Goal: Complete application form: Complete application form

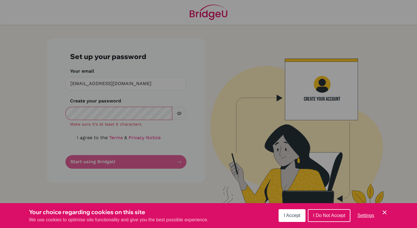
click at [295, 217] on span "I Accept" at bounding box center [292, 215] width 17 height 5
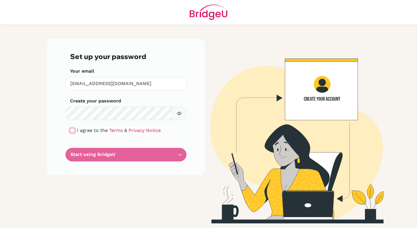
click at [73, 130] on input "checkbox" at bounding box center [72, 130] width 5 height 5
checkbox input "true"
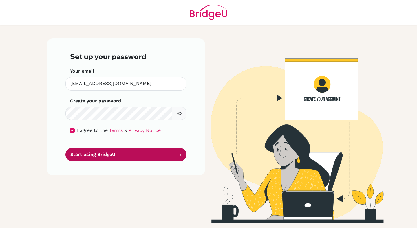
click at [99, 153] on button "Start using BridgeU" at bounding box center [125, 155] width 121 height 14
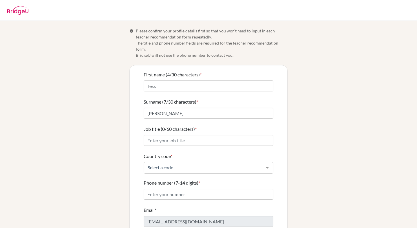
scroll to position [31, 0]
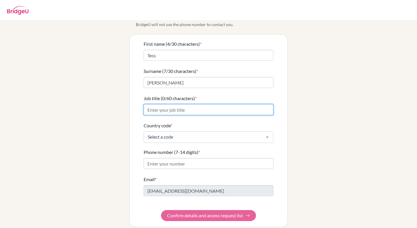
click at [178, 105] on input "Job title (0/60 characters) *" at bounding box center [209, 109] width 130 height 11
type input "Teacher"
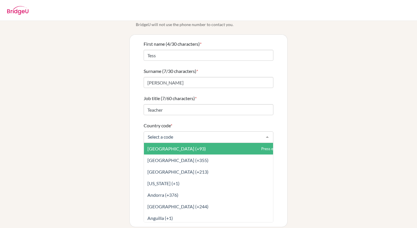
type input "1"
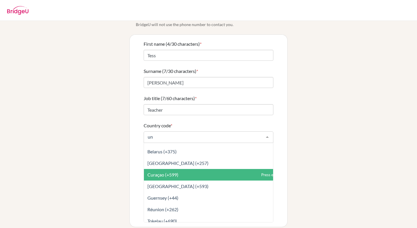
scroll to position [37, 0]
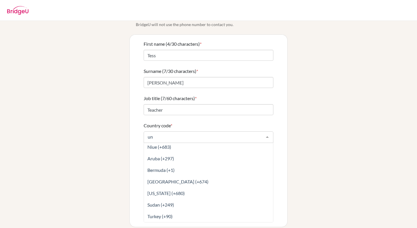
type input "uni"
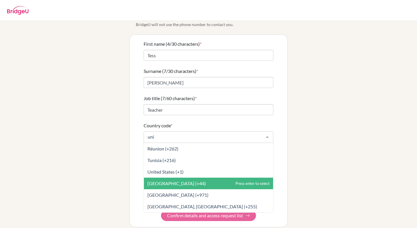
scroll to position [0, 0]
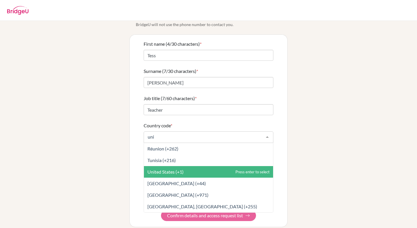
click at [173, 169] on span "United States (+1)" at bounding box center [165, 172] width 36 height 6
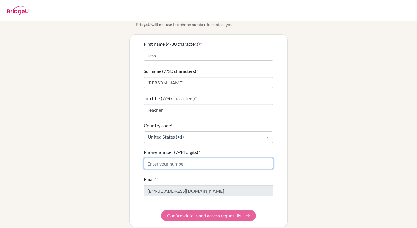
click at [165, 158] on input "Phone number (7-14 digits) *" at bounding box center [209, 163] width 130 height 11
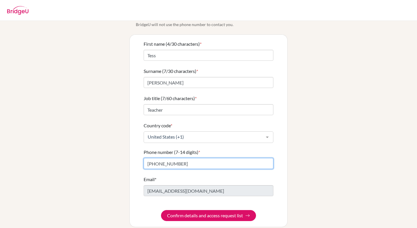
type input "[PHONE_NUMBER]"
click at [110, 156] on div "Info Please confirm your profile details first so that you won’t need to input …" at bounding box center [208, 112] width 330 height 230
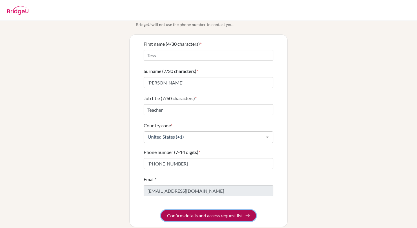
click at [201, 212] on button "Confirm details and access request list" at bounding box center [208, 215] width 95 height 11
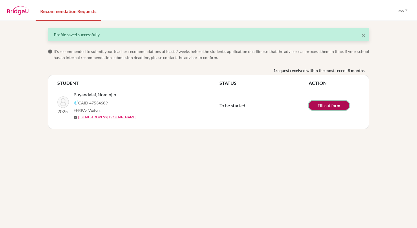
click at [329, 109] on link "Fill out form" at bounding box center [329, 105] width 41 height 9
